Goal: Task Accomplishment & Management: Use online tool/utility

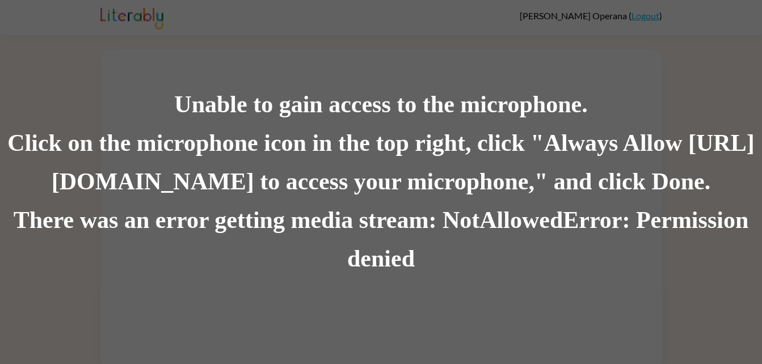
click at [200, 7] on div "Unable to gain access to the microphone. Click on the microphone icon in the to…" at bounding box center [381, 182] width 762 height 364
click at [542, 251] on div "There was an error getting media stream: NotAllowedError: Permission denied" at bounding box center [381, 239] width 762 height 77
click at [644, 15] on div "Unable to gain access to the microphone. Click on the microphone icon in the to…" at bounding box center [381, 182] width 762 height 364
click at [205, 204] on div "There was an error getting media stream: NotAllowedError: Permission denied" at bounding box center [381, 239] width 762 height 77
click at [263, 255] on div "There was an error getting media stream: NotAllowedError: Permission denied" at bounding box center [381, 239] width 762 height 77
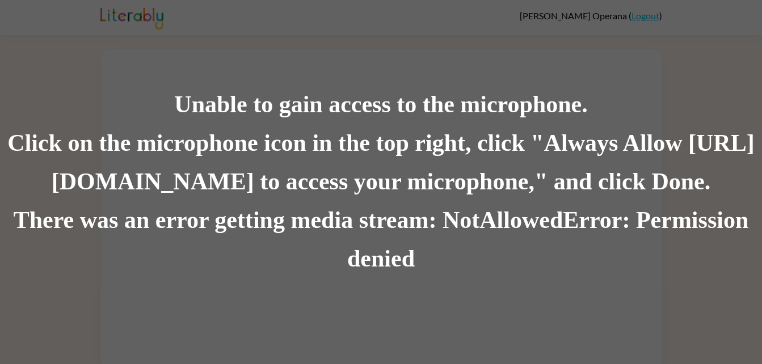
click at [554, 317] on div "Unable to gain access to the microphone. Click on the microphone icon in the to…" at bounding box center [381, 182] width 762 height 364
click at [559, 342] on div "Unable to gain access to the microphone. Click on the microphone icon in the to…" at bounding box center [381, 182] width 762 height 364
click at [339, 255] on div "There was an error getting media stream: NotAllowedError: Permission denied" at bounding box center [381, 239] width 762 height 77
click at [83, 39] on div "Unable to gain access to the microphone. Click on the microphone icon in the to…" at bounding box center [381, 182] width 762 height 364
click at [83, 41] on div "Unable to gain access to the microphone. Click on the microphone icon in the to…" at bounding box center [381, 182] width 762 height 364
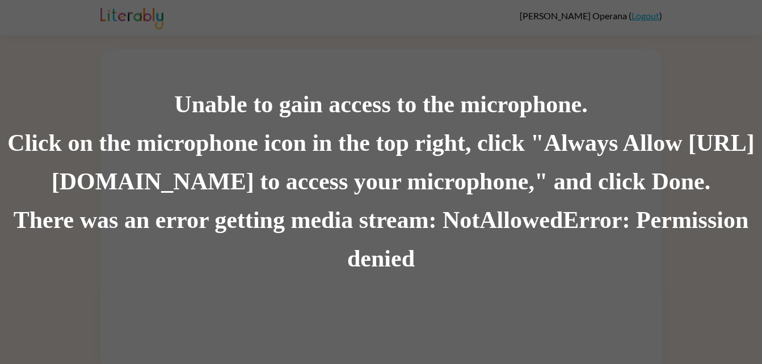
click at [86, 40] on div "Unable to gain access to the microphone. Click on the microphone icon in the to…" at bounding box center [381, 182] width 762 height 364
click at [395, 295] on div "Unable to gain access to the microphone. Click on the microphone icon in the to…" at bounding box center [381, 182] width 762 height 364
click at [647, 13] on div "Unable to gain access to the microphone. Click on the microphone icon in the to…" at bounding box center [381, 182] width 762 height 364
click at [122, 23] on div "Unable to gain access to the microphone. Click on the microphone icon in the to…" at bounding box center [381, 182] width 762 height 364
click at [40, 32] on div "Unable to gain access to the microphone. Click on the microphone icon in the to…" at bounding box center [381, 182] width 762 height 364
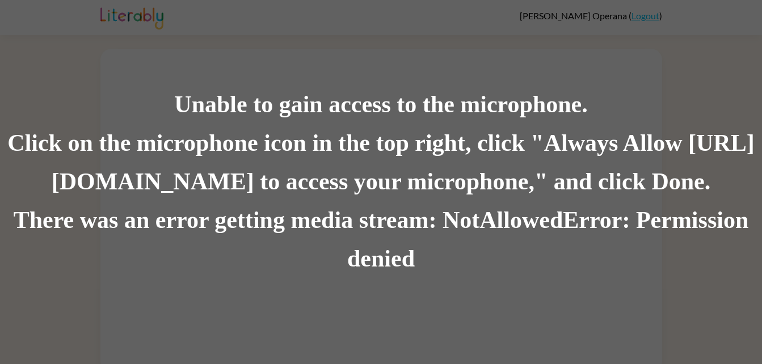
click at [136, 13] on div "Unable to gain access to the microphone. Click on the microphone icon in the to…" at bounding box center [381, 182] width 762 height 364
click at [134, 16] on div "Unable to gain access to the microphone. Click on the microphone icon in the to…" at bounding box center [381, 182] width 762 height 364
click at [465, 48] on div "Unable to gain access to the microphone. Click on the microphone icon in the to…" at bounding box center [381, 182] width 762 height 364
click at [284, 251] on div "There was an error getting media stream: NotAllowedError: Permission denied" at bounding box center [381, 239] width 762 height 77
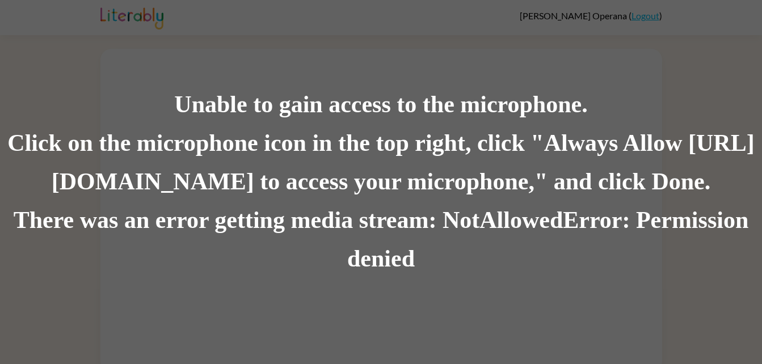
drag, startPoint x: 202, startPoint y: 74, endPoint x: 262, endPoint y: 10, distance: 87.9
click at [262, 10] on div "Unable to gain access to the microphone. Click on the microphone icon in the to…" at bounding box center [381, 182] width 762 height 364
